Goal: Navigation & Orientation: Find specific page/section

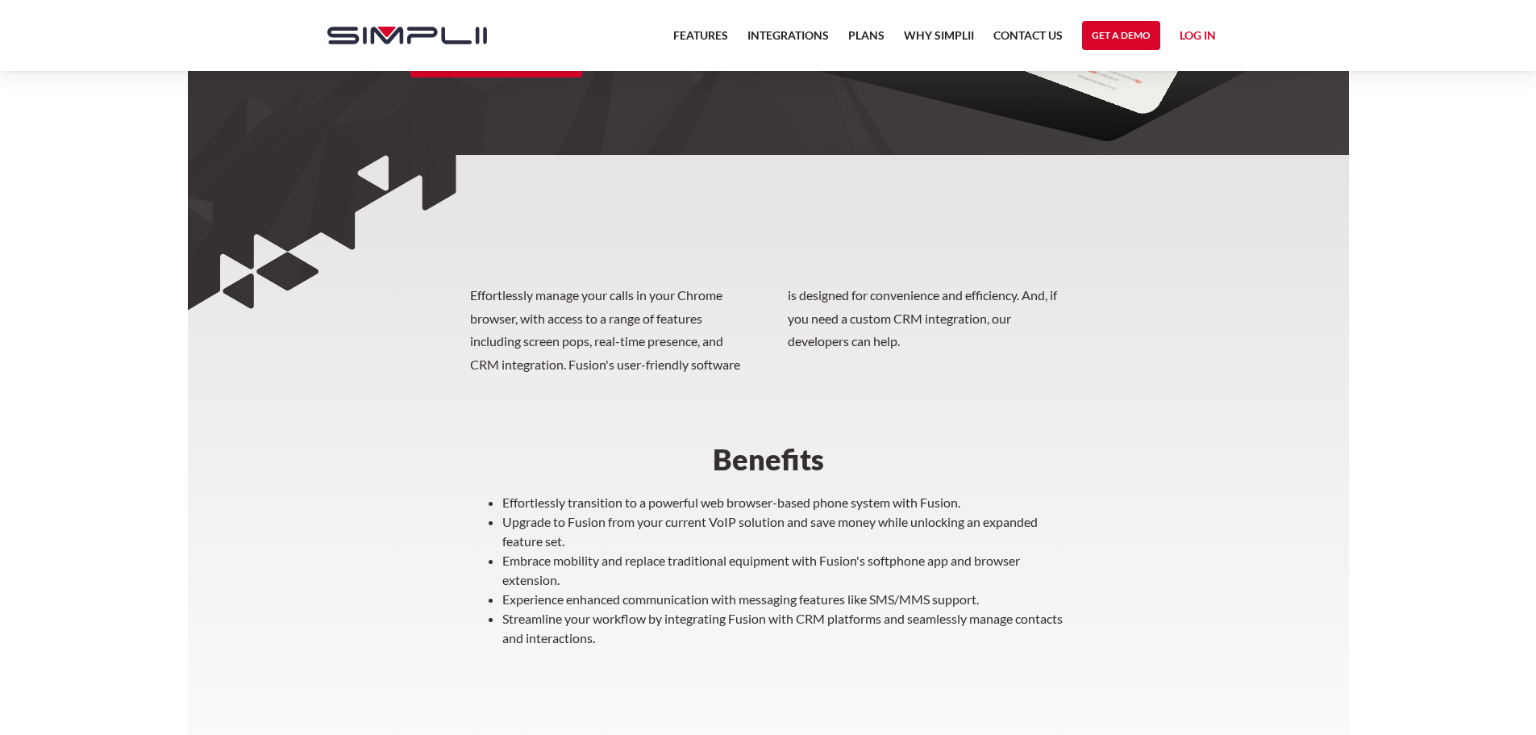
scroll to position [63, 0]
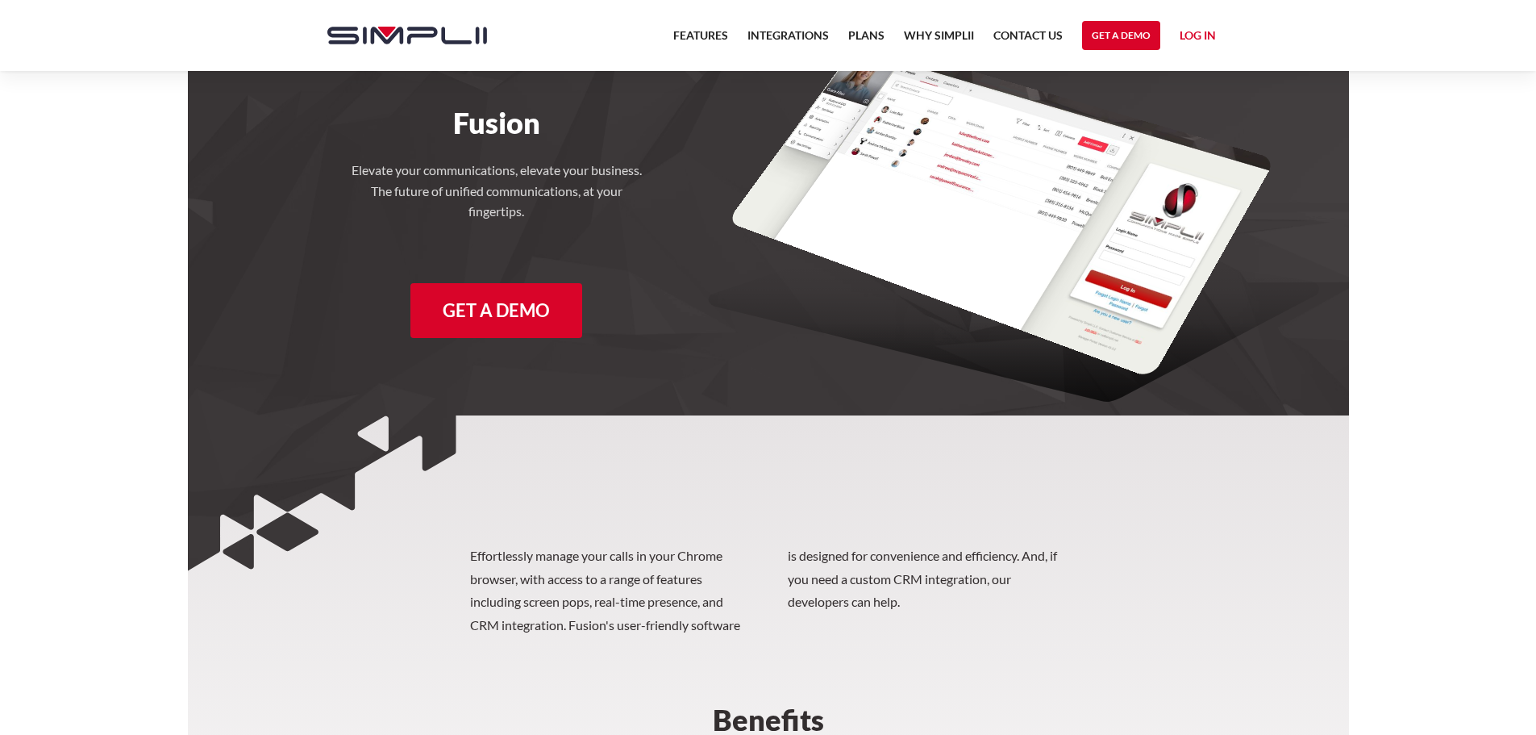
click at [1190, 31] on link "Log in" at bounding box center [1198, 38] width 36 height 24
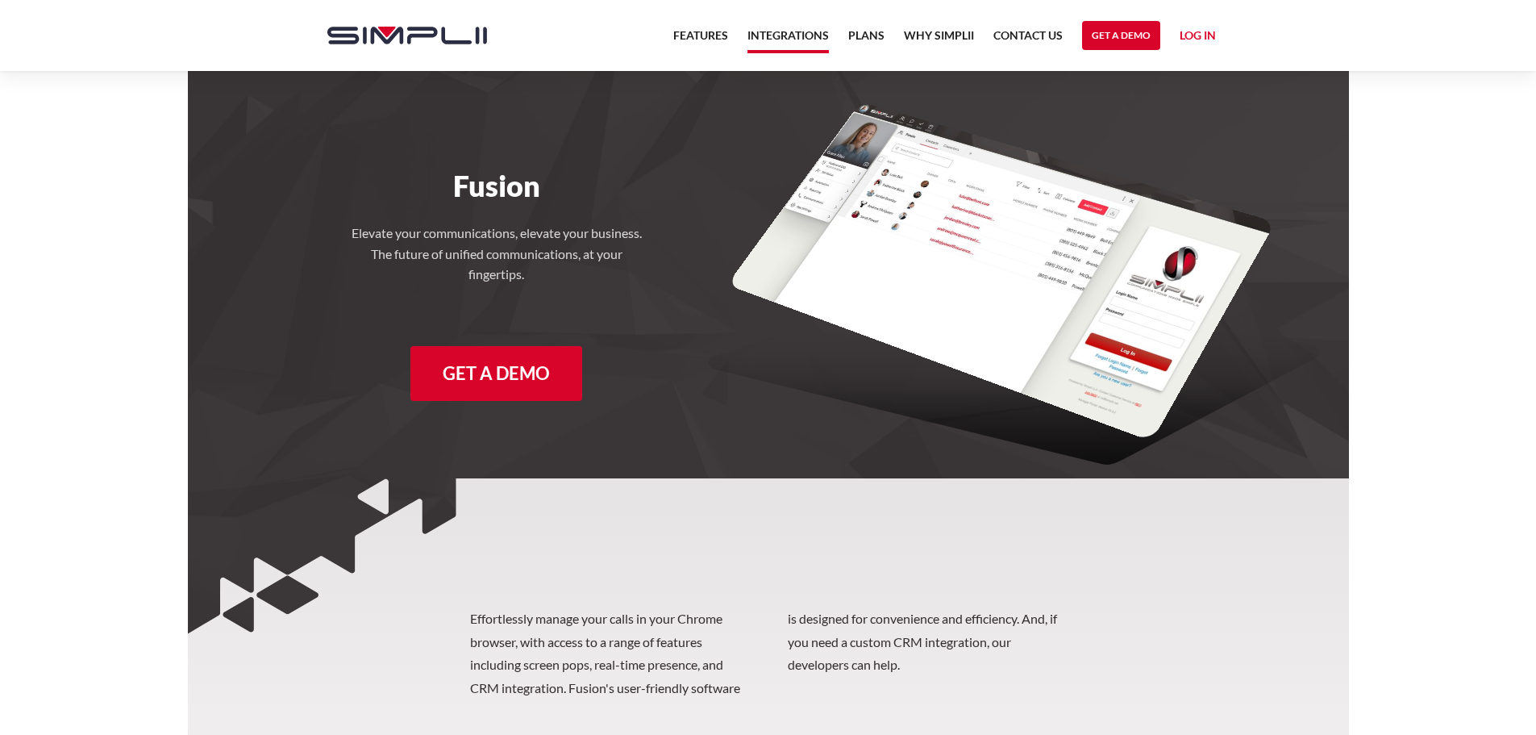
click at [788, 38] on link "Integrations" at bounding box center [788, 39] width 81 height 27
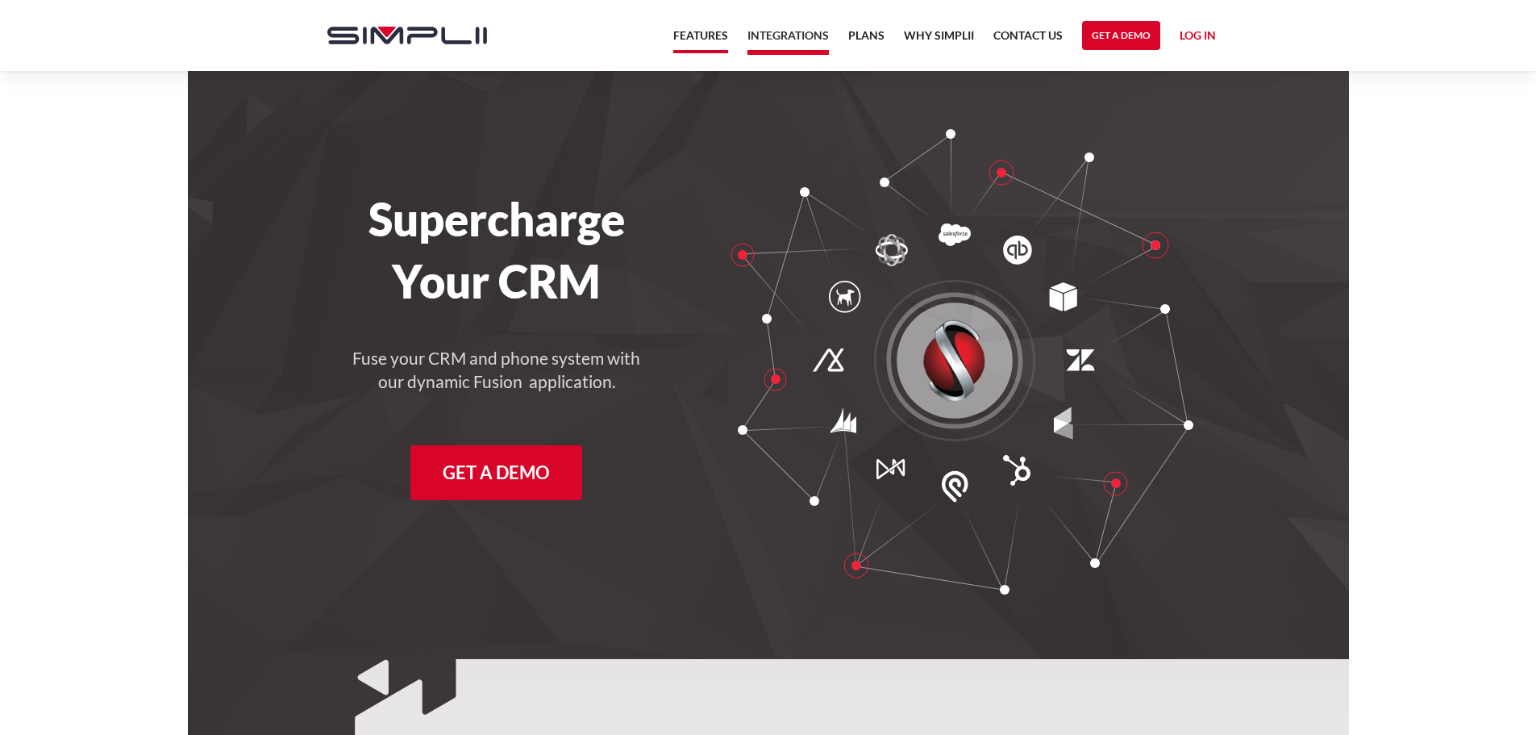
click at [692, 34] on link "Features" at bounding box center [700, 39] width 55 height 27
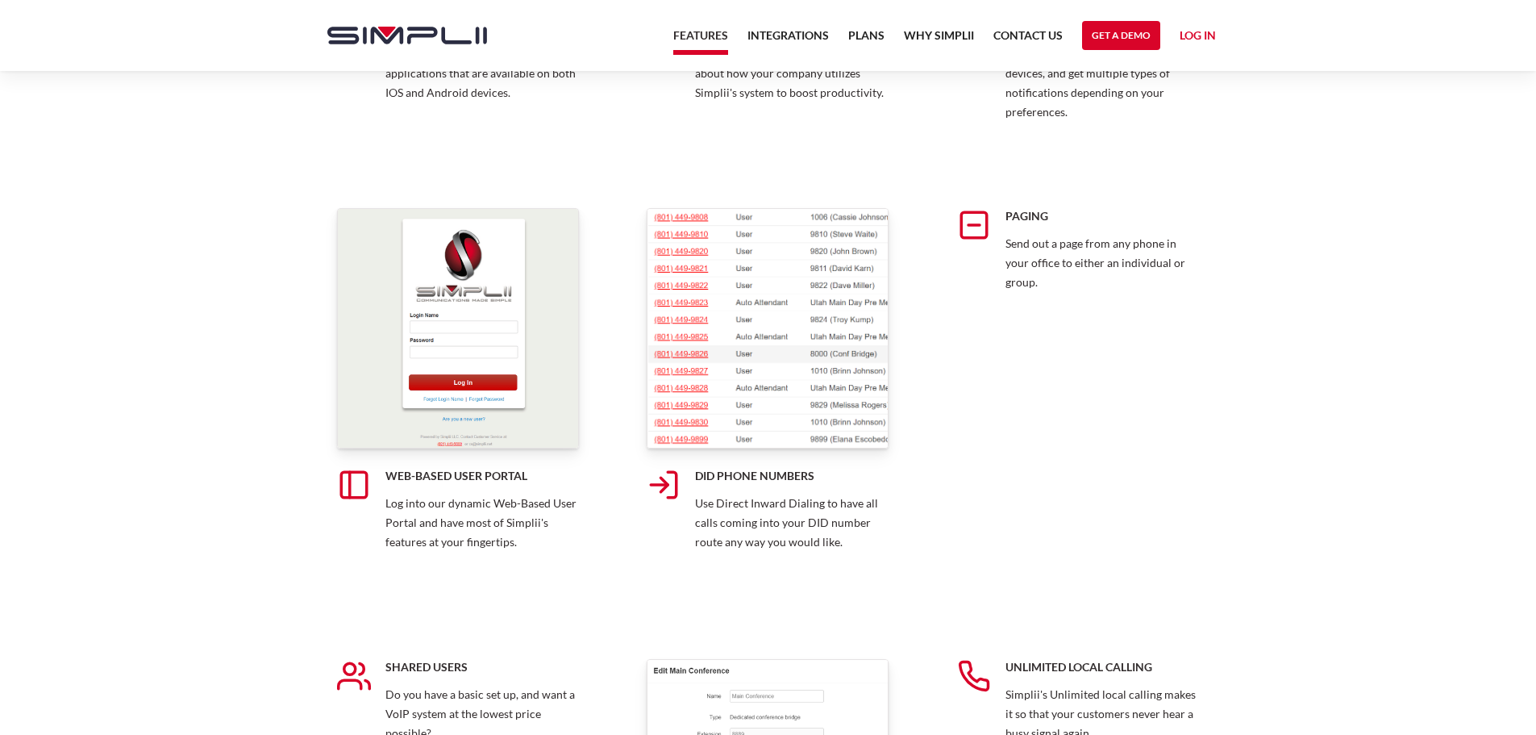
scroll to position [4839, 0]
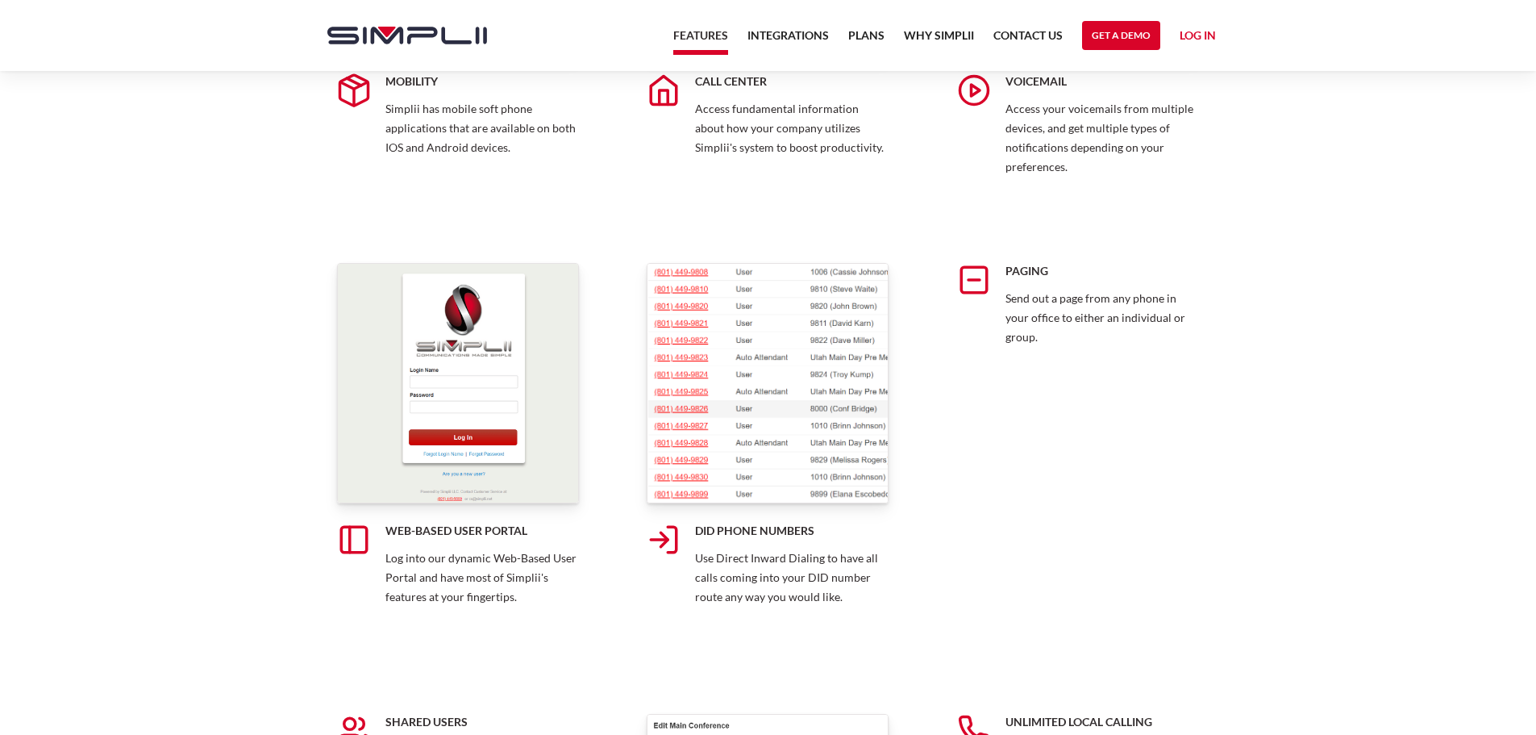
click at [465, 431] on img at bounding box center [458, 383] width 242 height 240
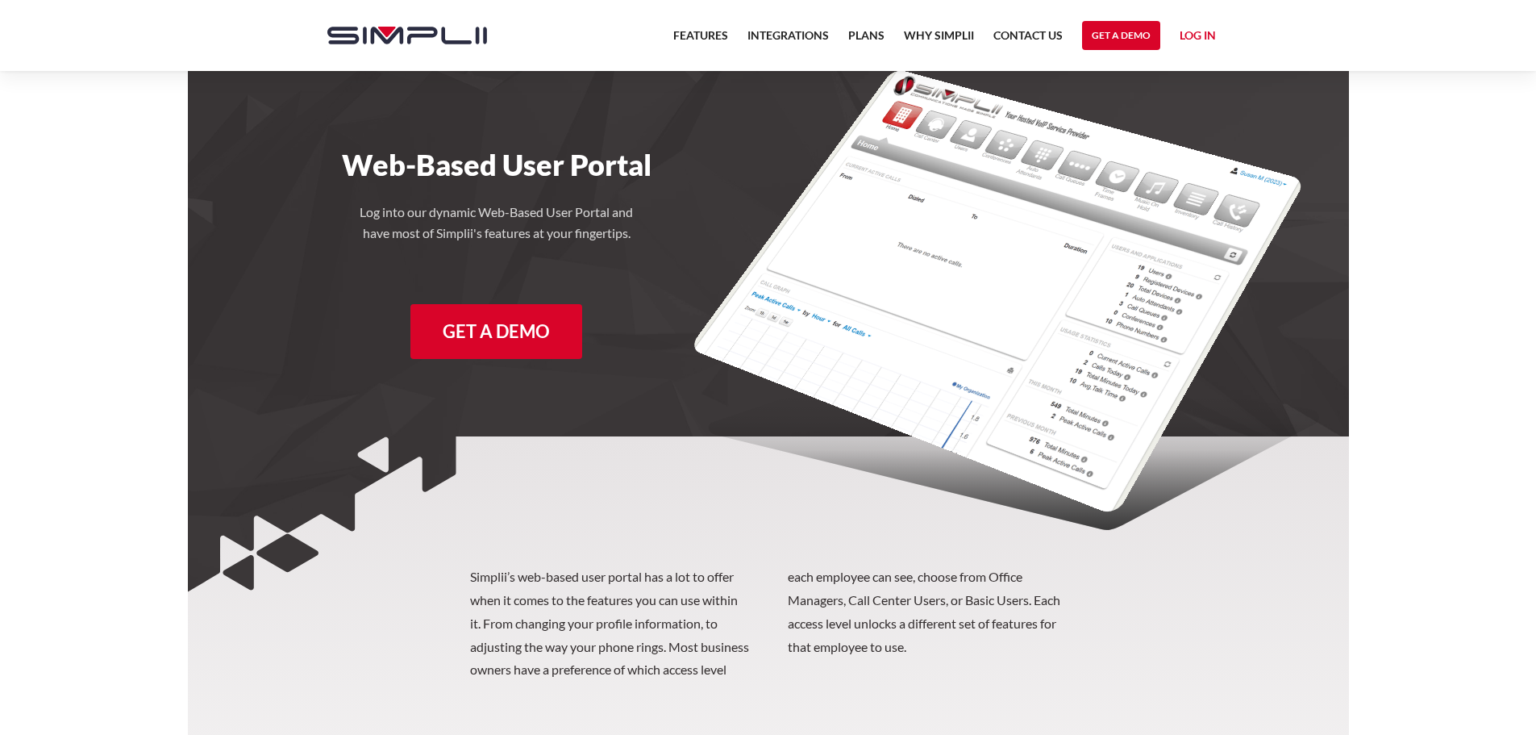
scroll to position [20, 0]
